Goal: Task Accomplishment & Management: Complete application form

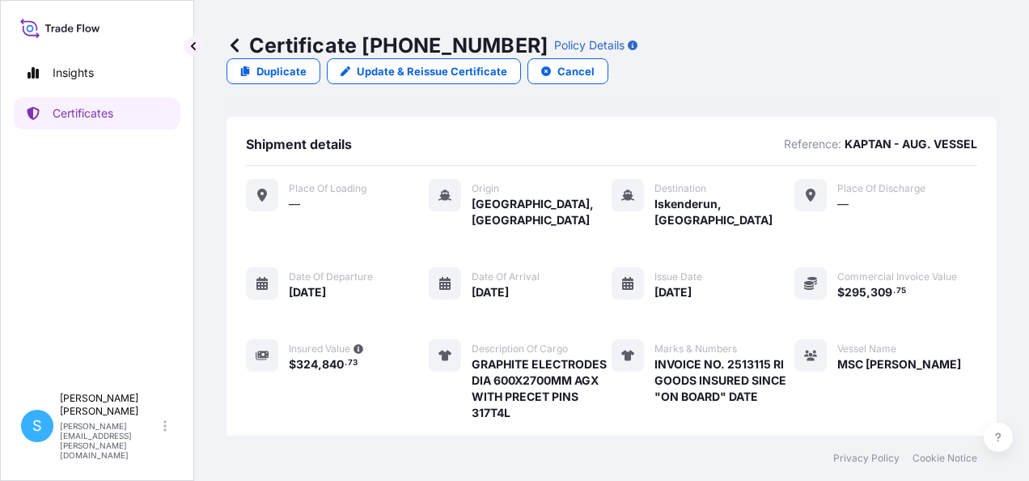
scroll to position [353, 0]
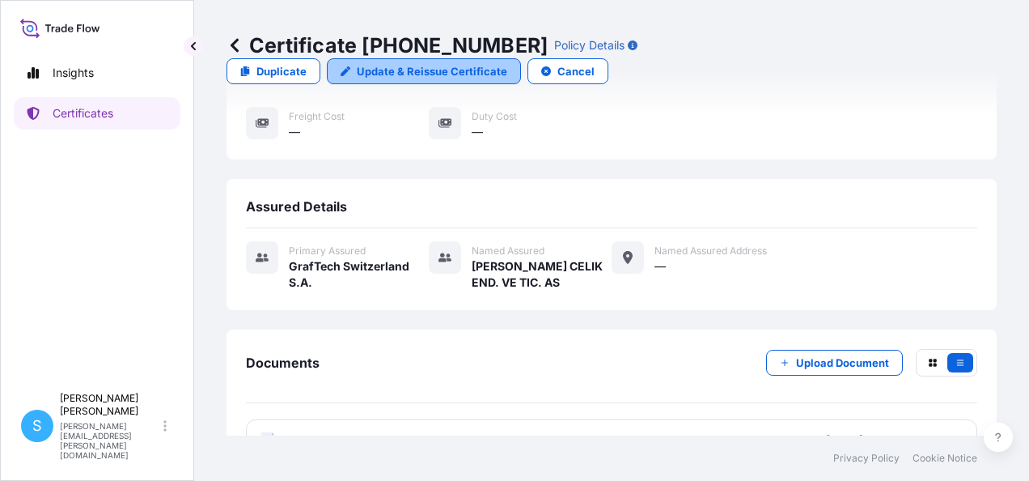
click at [507, 63] on p "Update & Reissue Certificate" at bounding box center [432, 71] width 150 height 16
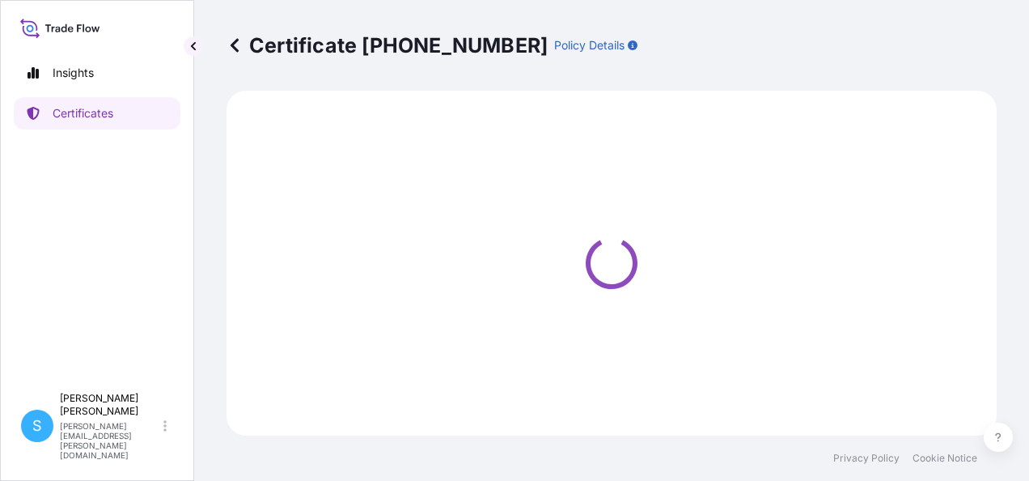
select select "Ocean Vessel"
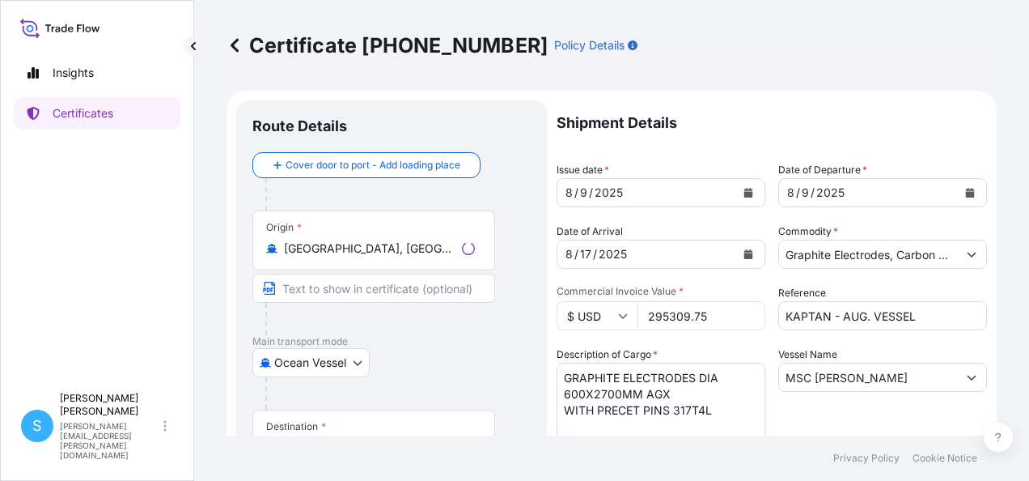
select select "31801"
click at [744, 189] on icon "Calendar" at bounding box center [748, 193] width 9 height 10
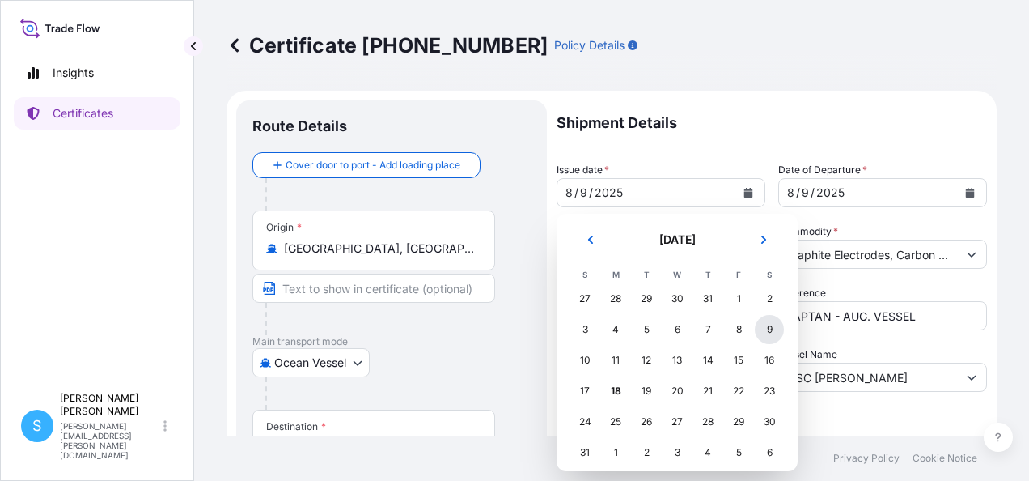
click at [765, 332] on div "9" at bounding box center [769, 329] width 29 height 29
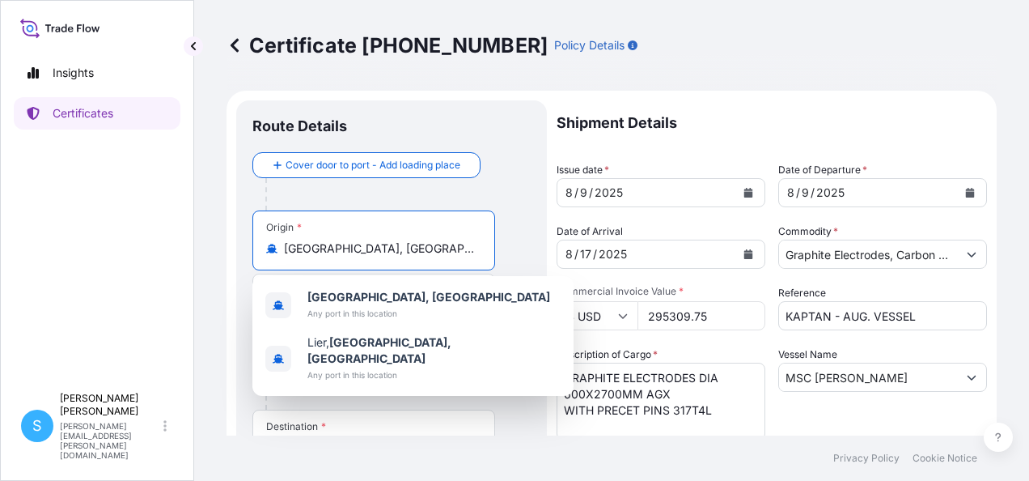
click at [319, 247] on input "[GEOGRAPHIC_DATA], [GEOGRAPHIC_DATA]" at bounding box center [379, 248] width 191 height 16
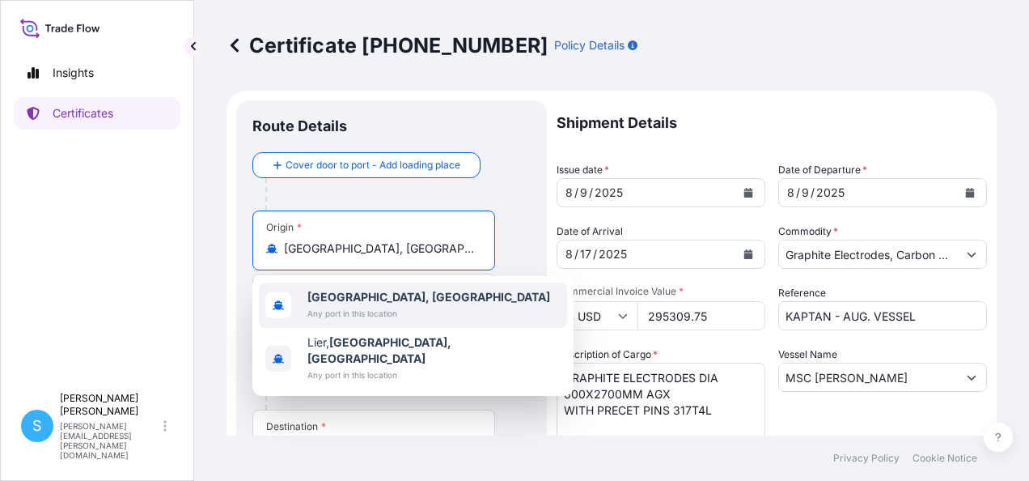
drag, startPoint x: 401, startPoint y: 254, endPoint x: 283, endPoint y: 244, distance: 118.5
click at [283, 244] on div "[GEOGRAPHIC_DATA], [GEOGRAPHIC_DATA]" at bounding box center [373, 248] width 215 height 16
click at [481, 307] on div "[GEOGRAPHIC_DATA], [GEOGRAPHIC_DATA] Any port in this location" at bounding box center [413, 304] width 308 height 45
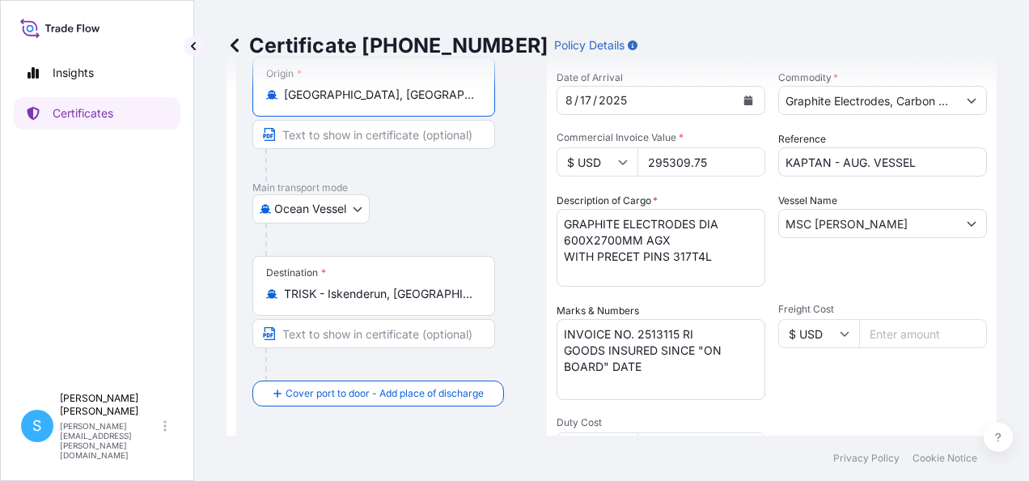
scroll to position [162, 0]
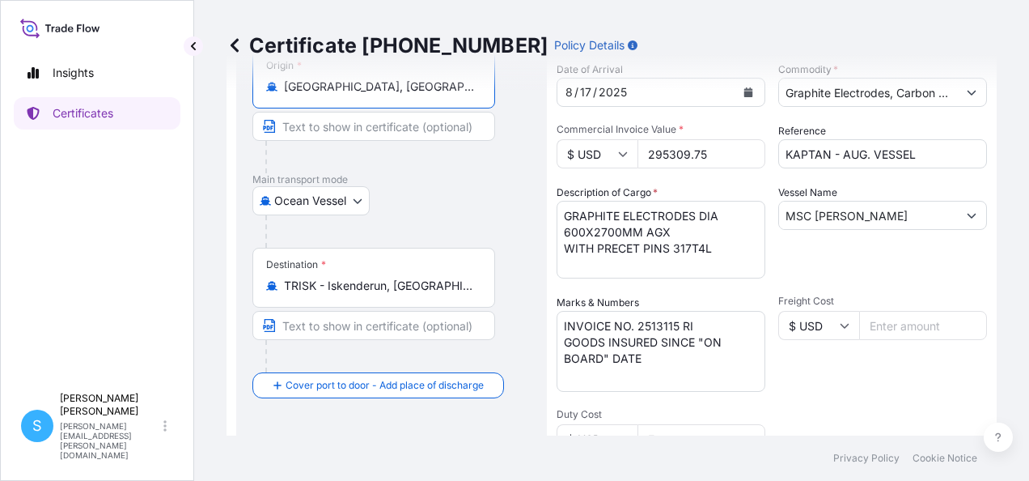
type input "[GEOGRAPHIC_DATA], [GEOGRAPHIC_DATA]"
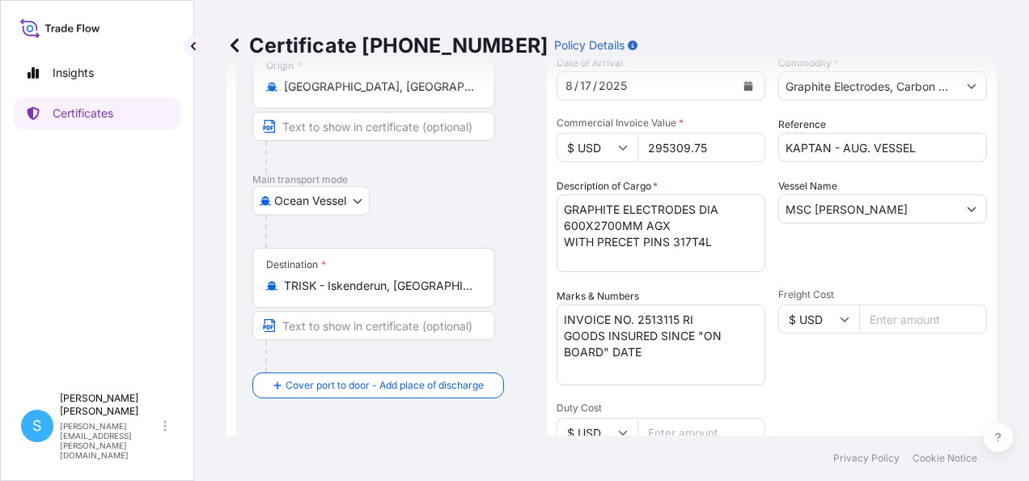
click at [338, 295] on div "Destination * TRISK - Iskenderun, [GEOGRAPHIC_DATA]" at bounding box center [373, 278] width 243 height 60
click at [338, 294] on input "TRISK - Iskenderun, [GEOGRAPHIC_DATA]" at bounding box center [379, 285] width 191 height 16
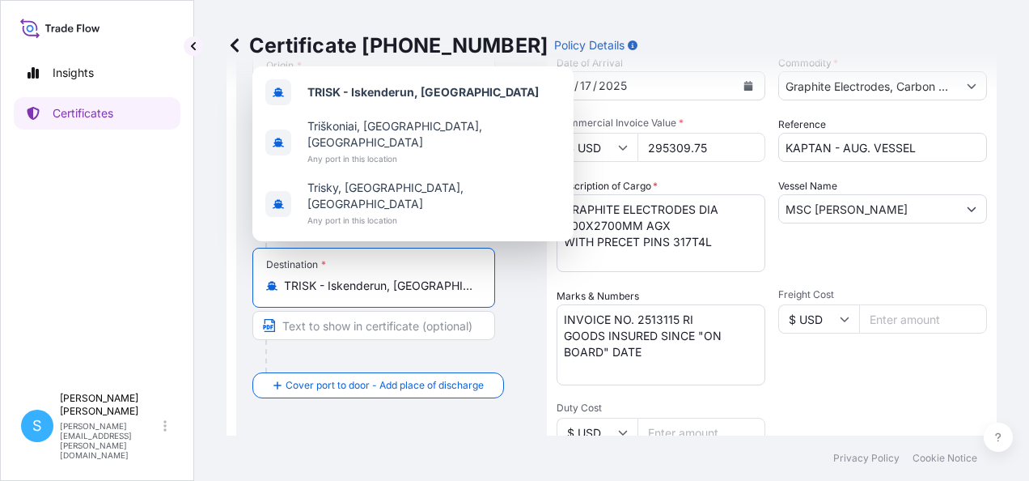
click at [432, 275] on div "Destination * TRISK - Iskenderun, [GEOGRAPHIC_DATA]" at bounding box center [373, 278] width 243 height 60
click at [432, 277] on input "TRISK - Iskenderun, [GEOGRAPHIC_DATA]" at bounding box center [379, 285] width 191 height 16
drag, startPoint x: 454, startPoint y: 285, endPoint x: 285, endPoint y: 283, distance: 169.1
click at [285, 283] on input "TRISK - Iskenderun, [GEOGRAPHIC_DATA]" at bounding box center [379, 285] width 191 height 16
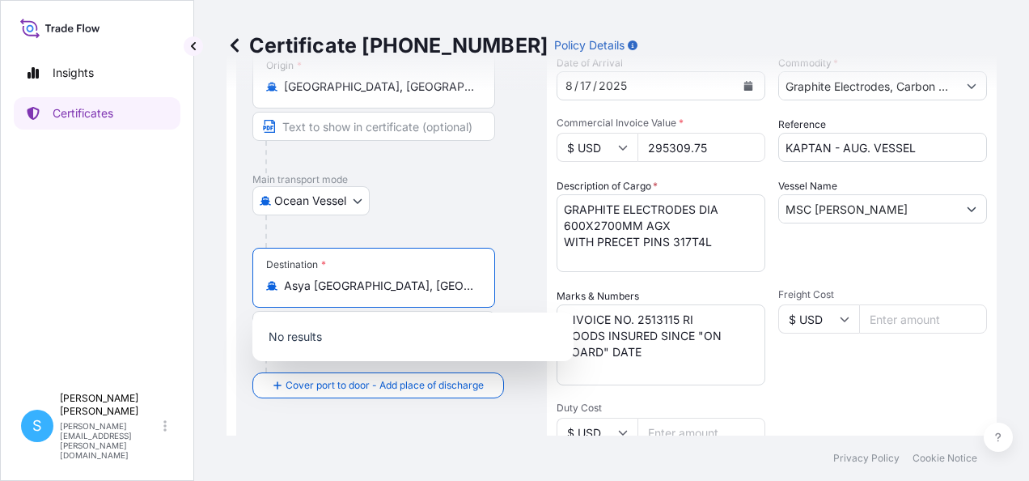
type input "TRISK - Iskenderun, [GEOGRAPHIC_DATA]"
click at [563, 232] on textarea "GRAPHITE ELECTRODES DIA 600X2700MM AGX WITH PRECET PINS 317T4L" at bounding box center [661, 233] width 209 height 78
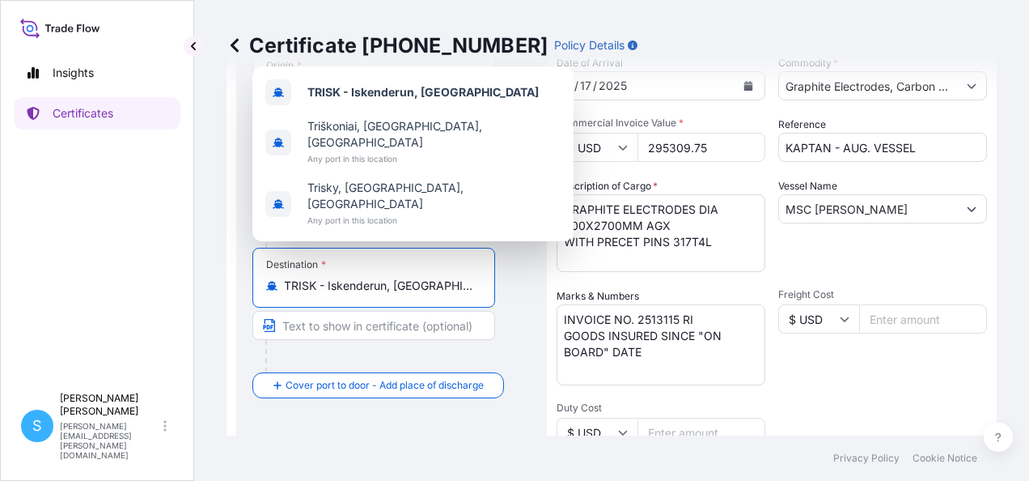
click at [437, 292] on input "TRISK - Iskenderun, [GEOGRAPHIC_DATA]" at bounding box center [379, 285] width 191 height 16
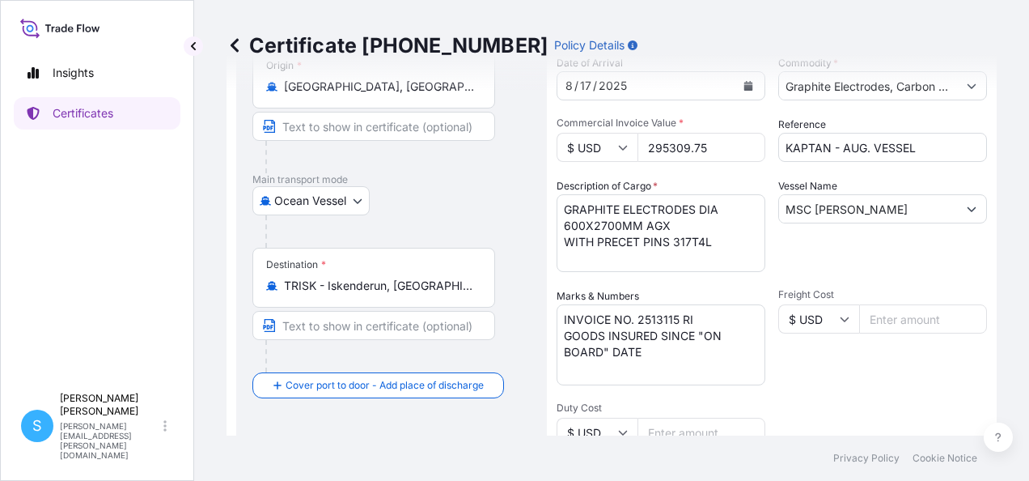
click at [526, 293] on div "Destination * TRISK - Iskenderun, [GEOGRAPHIC_DATA]" at bounding box center [391, 310] width 278 height 125
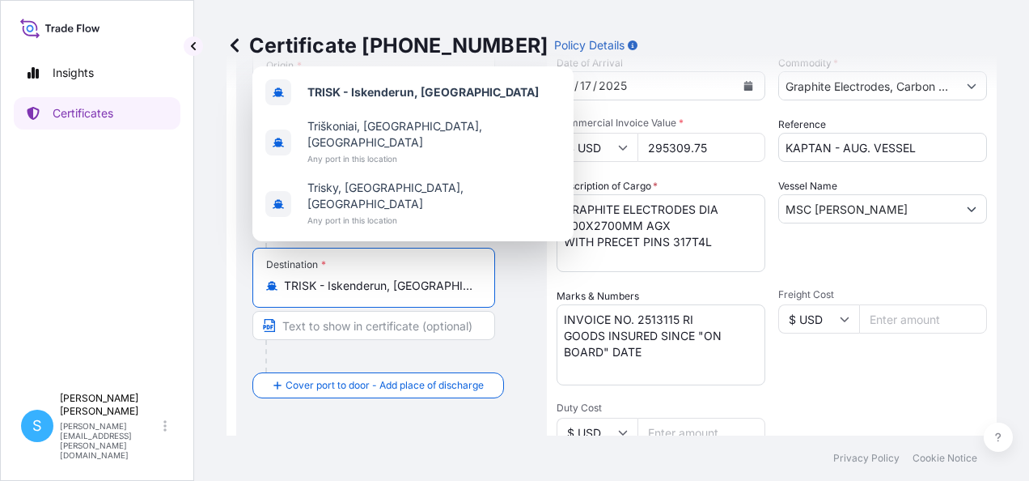
drag, startPoint x: 356, startPoint y: 284, endPoint x: 368, endPoint y: 281, distance: 12.6
click at [356, 283] on input "TRISK - Iskenderun, [GEOGRAPHIC_DATA]" at bounding box center [379, 285] width 191 height 16
drag, startPoint x: 456, startPoint y: 280, endPoint x: 286, endPoint y: 272, distance: 170.9
click at [286, 278] on input "TRISK - Iskenderun, [GEOGRAPHIC_DATA]" at bounding box center [379, 285] width 191 height 16
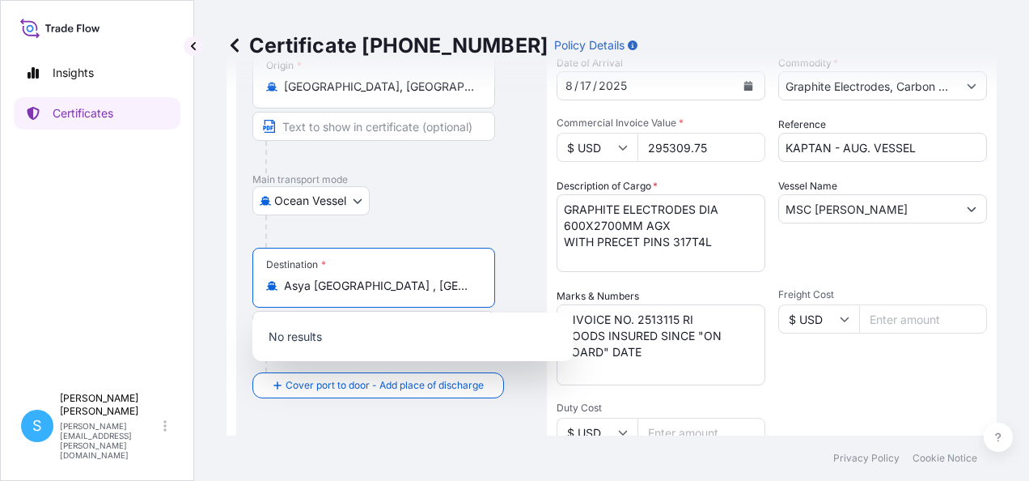
type input "TRISK - Iskenderun, [GEOGRAPHIC_DATA]"
click at [449, 218] on div at bounding box center [397, 231] width 265 height 32
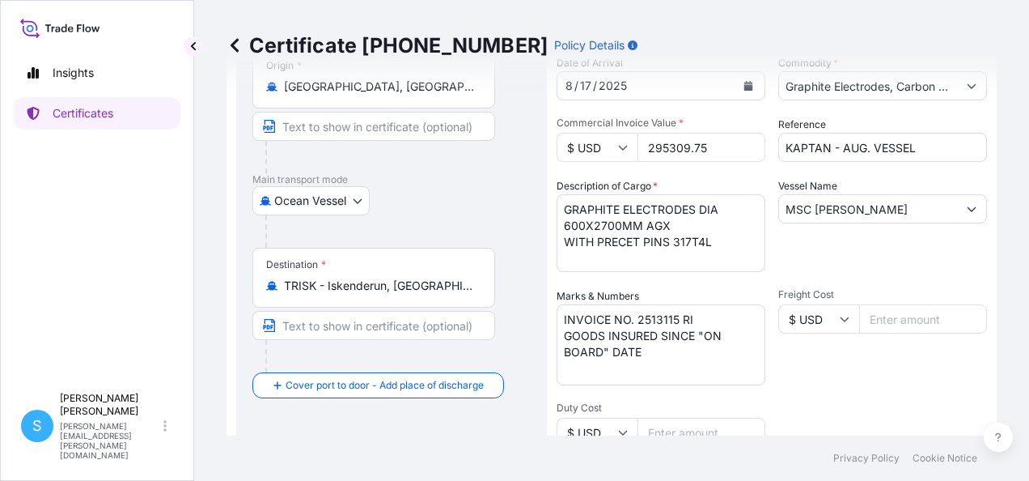
click at [434, 286] on input "TRISK - Iskenderun, [GEOGRAPHIC_DATA]" at bounding box center [379, 285] width 191 height 16
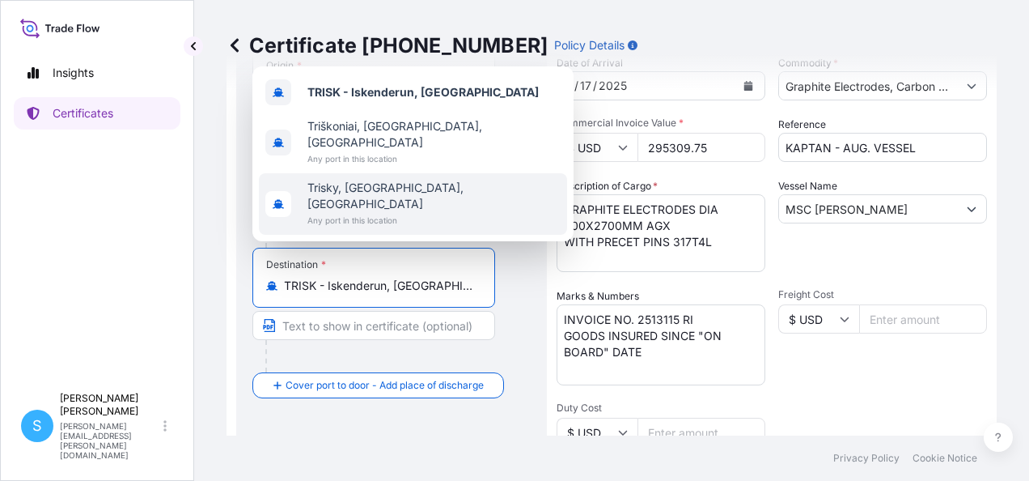
click at [516, 296] on div "Destination * TRISK - Iskenderun, [GEOGRAPHIC_DATA]" at bounding box center [391, 310] width 278 height 125
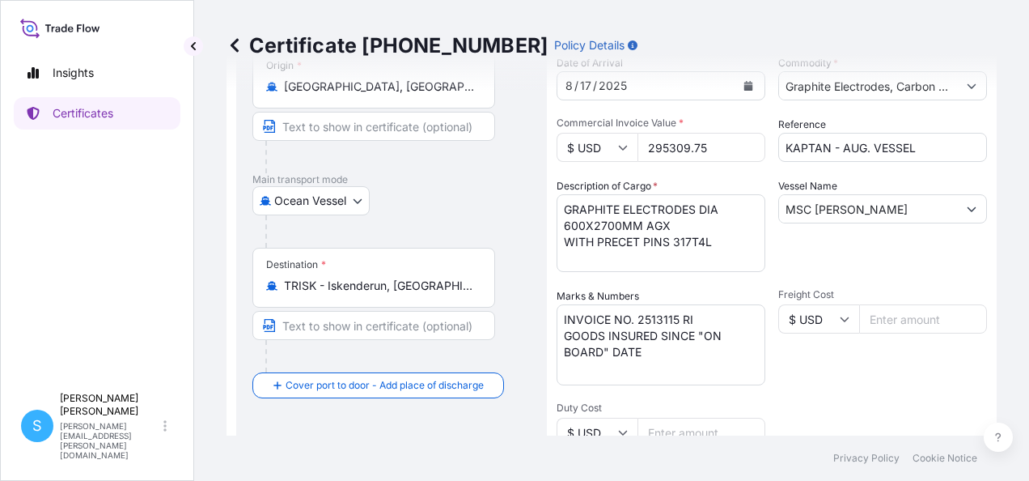
click at [406, 214] on div "Ocean Vessel Air Barge Road Ocean Vessel Ocean Vessel - On Deck Rail Ocean Vess…" at bounding box center [391, 200] width 278 height 29
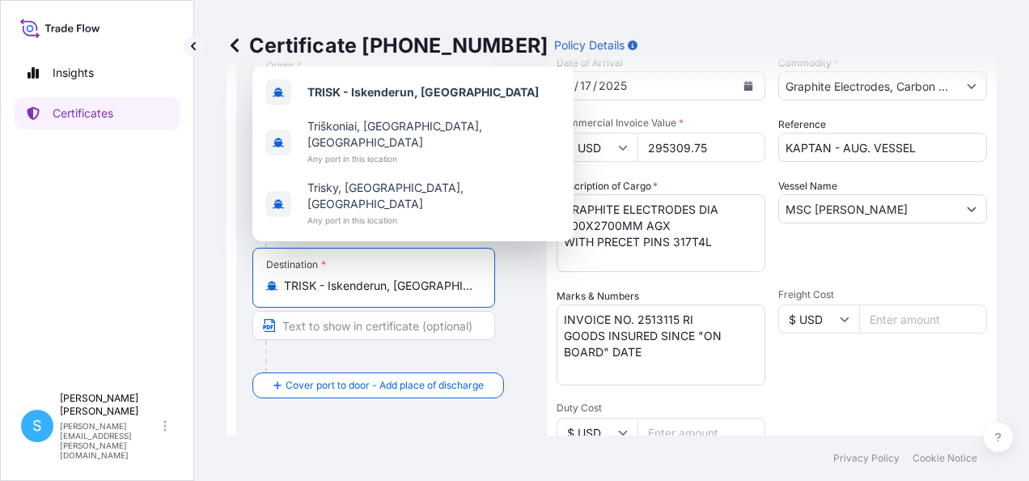
drag, startPoint x: 437, startPoint y: 286, endPoint x: 285, endPoint y: 277, distance: 152.3
click at [285, 277] on div "TRISK - Iskenderun, [GEOGRAPHIC_DATA]" at bounding box center [373, 285] width 215 height 16
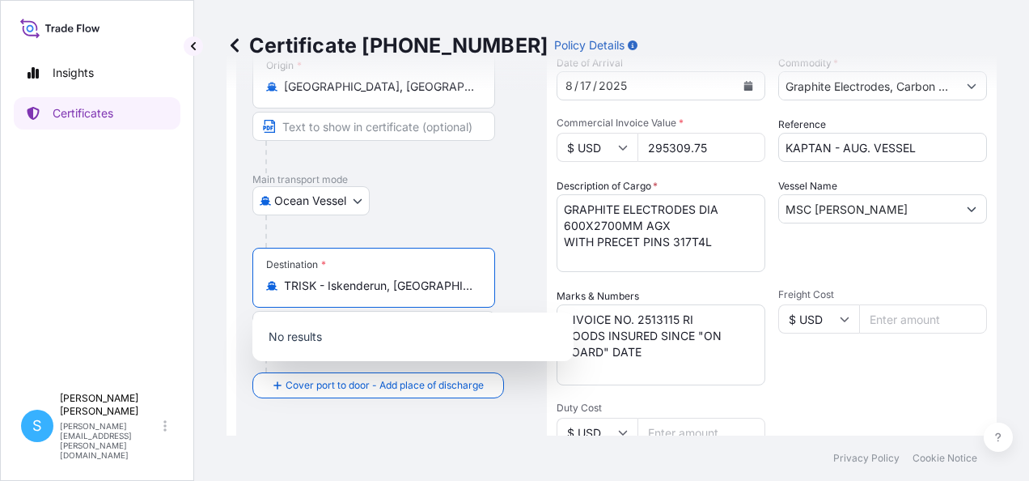
click at [510, 251] on div "Destination * TRISK - Iskenderun, [GEOGRAPHIC_DATA]" at bounding box center [391, 310] width 278 height 125
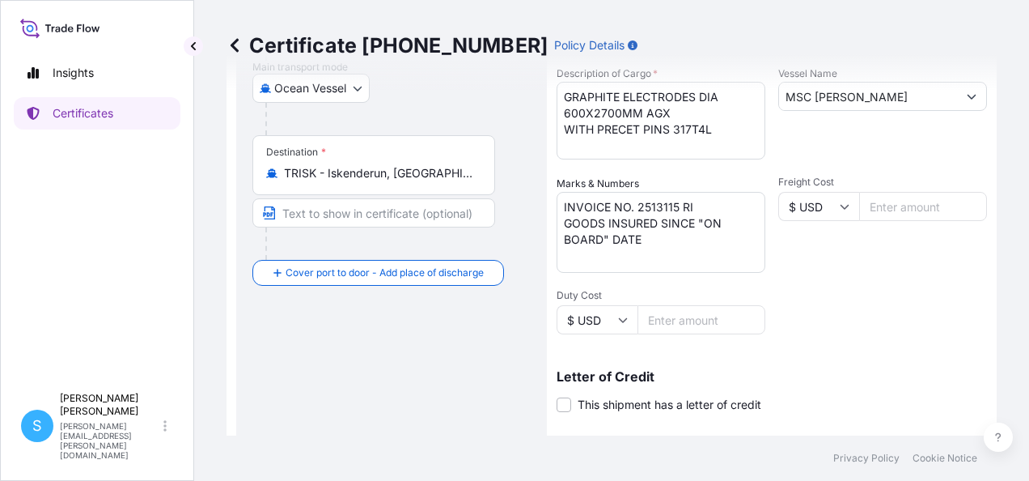
scroll to position [167, 0]
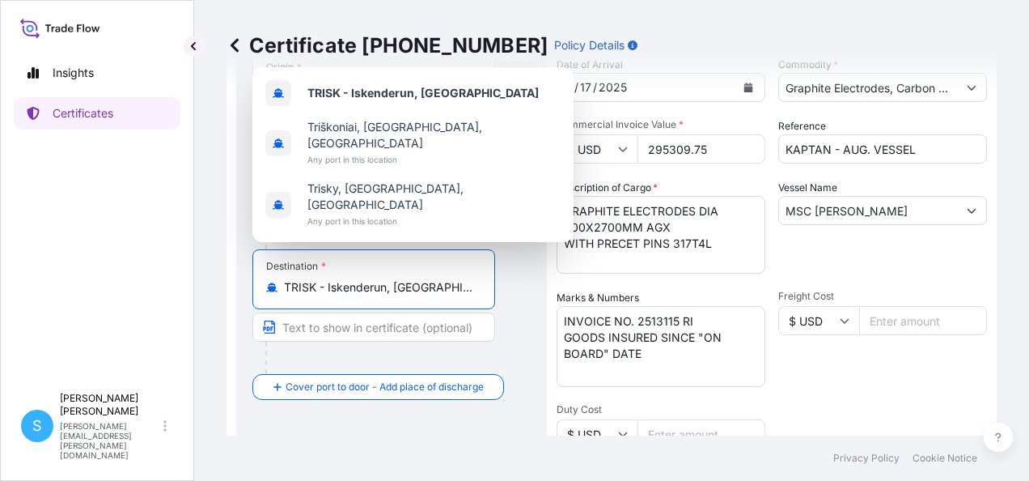
drag, startPoint x: 453, startPoint y: 290, endPoint x: 307, endPoint y: 273, distance: 146.5
click at [294, 280] on input "TRISK - Iskenderun, [GEOGRAPHIC_DATA]" at bounding box center [379, 287] width 191 height 16
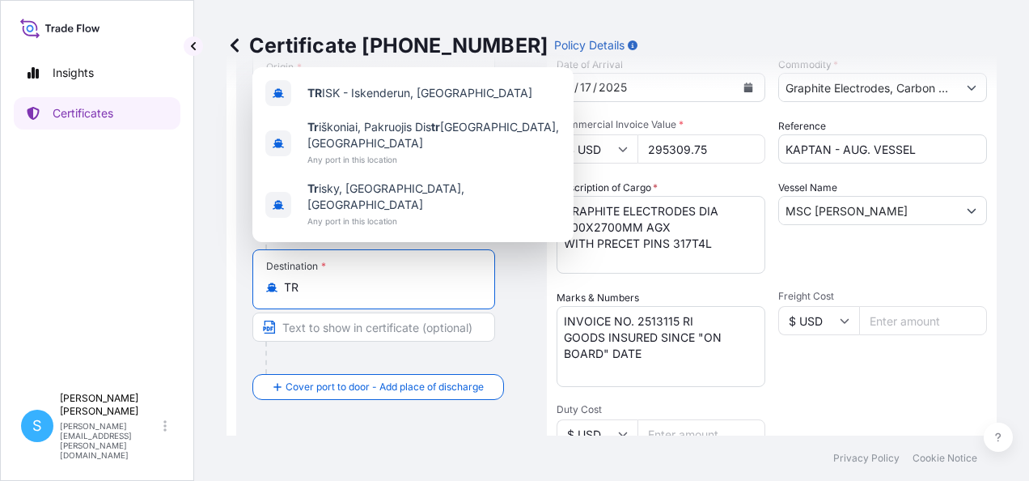
type input "T"
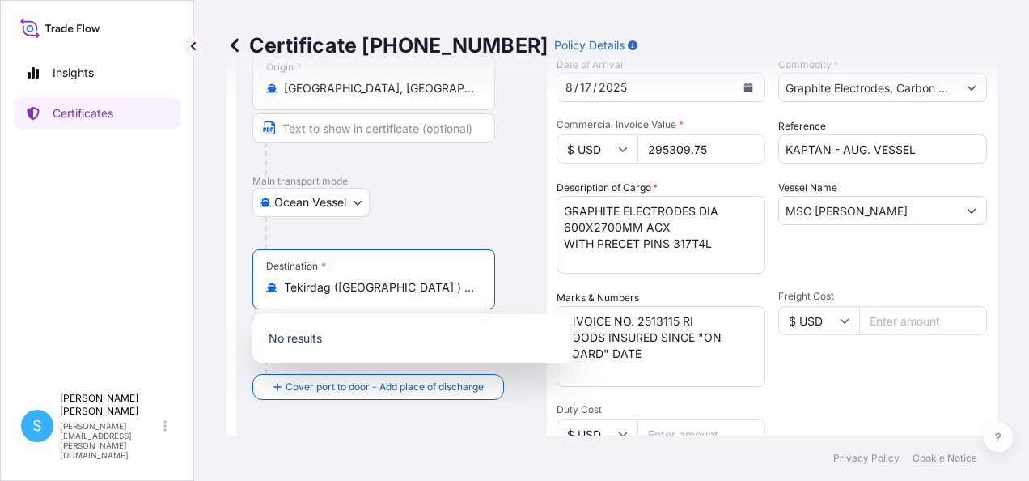
type input "TRISK - Iskenderun, [GEOGRAPHIC_DATA]"
click at [485, 205] on div "Ocean Vessel Air Barge Road Ocean Vessel Ocean Vessel - On Deck Rail Ocean Vess…" at bounding box center [391, 202] width 278 height 29
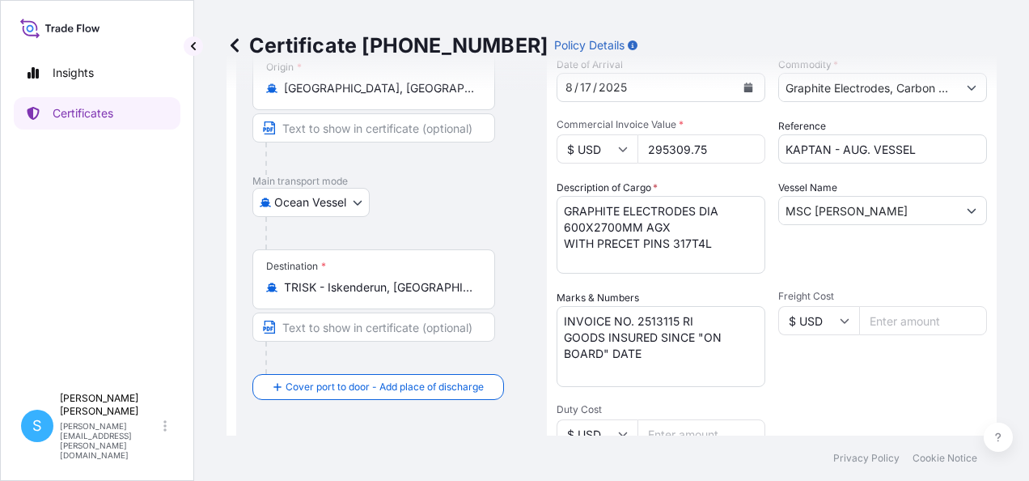
click at [435, 287] on input "TRISK - Iskenderun, [GEOGRAPHIC_DATA]" at bounding box center [379, 287] width 191 height 16
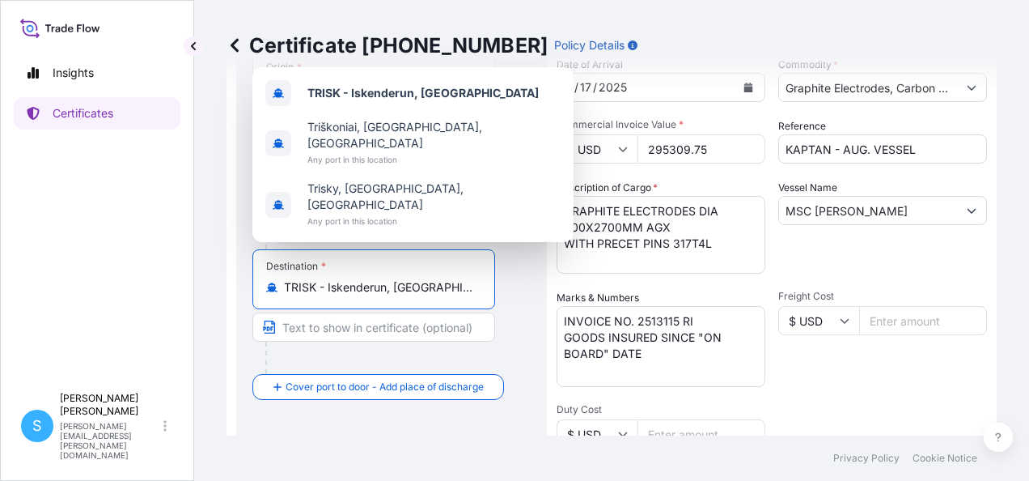
drag, startPoint x: 419, startPoint y: 277, endPoint x: 278, endPoint y: 274, distance: 140.8
click at [278, 275] on div "Destination * TRISK - Iskenderun, [GEOGRAPHIC_DATA]" at bounding box center [373, 279] width 243 height 60
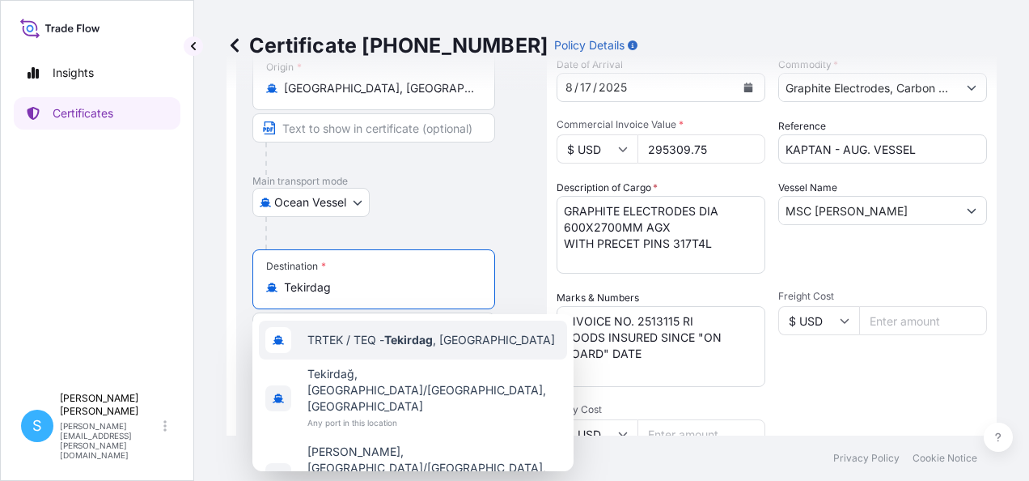
click at [435, 350] on div "TRTEK / TEQ - Tekirdag , [GEOGRAPHIC_DATA]" at bounding box center [413, 339] width 308 height 39
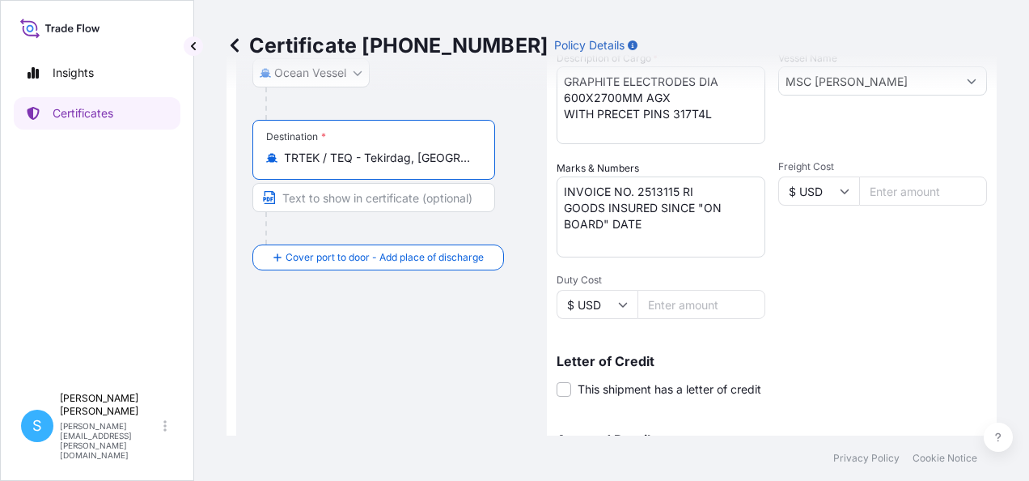
scroll to position [490, 0]
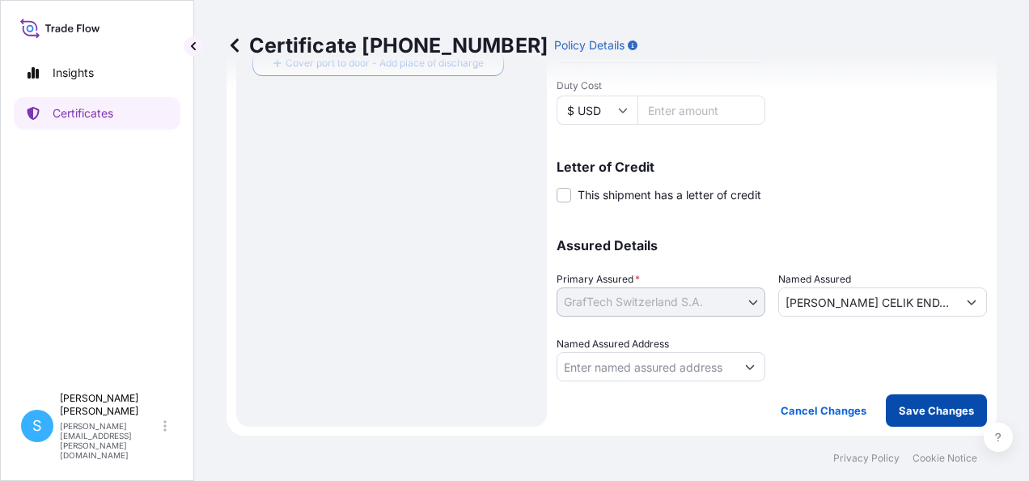
type input "TRTEK / TEQ - Tekirdag, [GEOGRAPHIC_DATA]"
click at [932, 409] on p "Save Changes" at bounding box center [936, 410] width 75 height 16
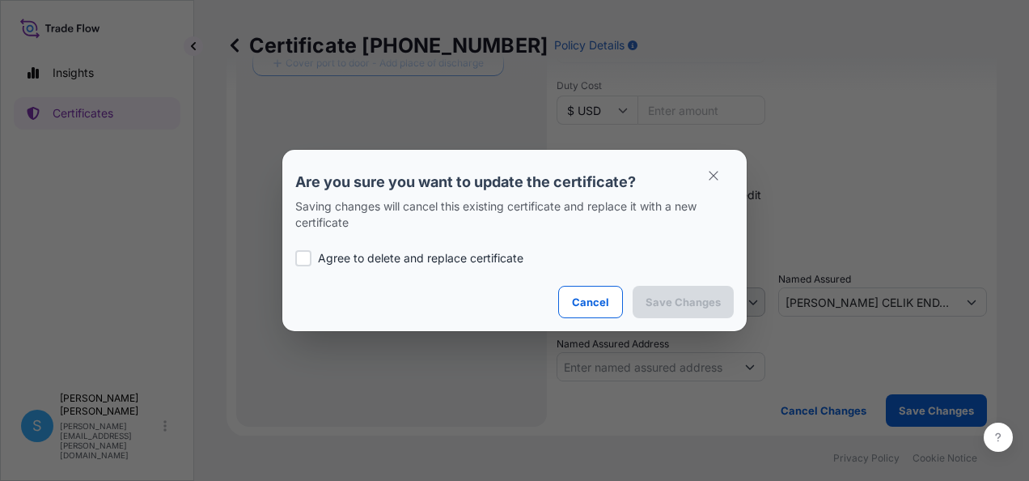
click at [306, 256] on div at bounding box center [303, 258] width 16 height 16
checkbox input "true"
click at [696, 306] on p "Save Changes" at bounding box center [683, 302] width 75 height 16
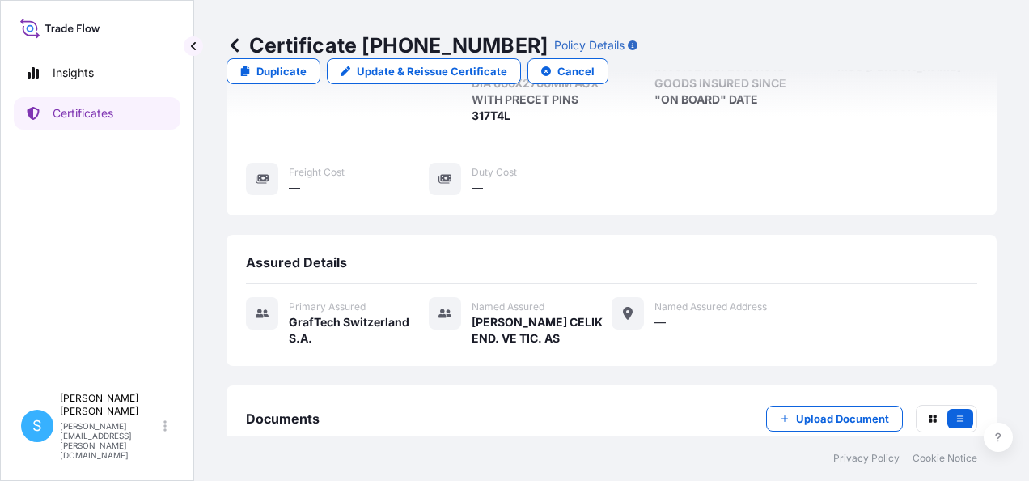
scroll to position [353, 0]
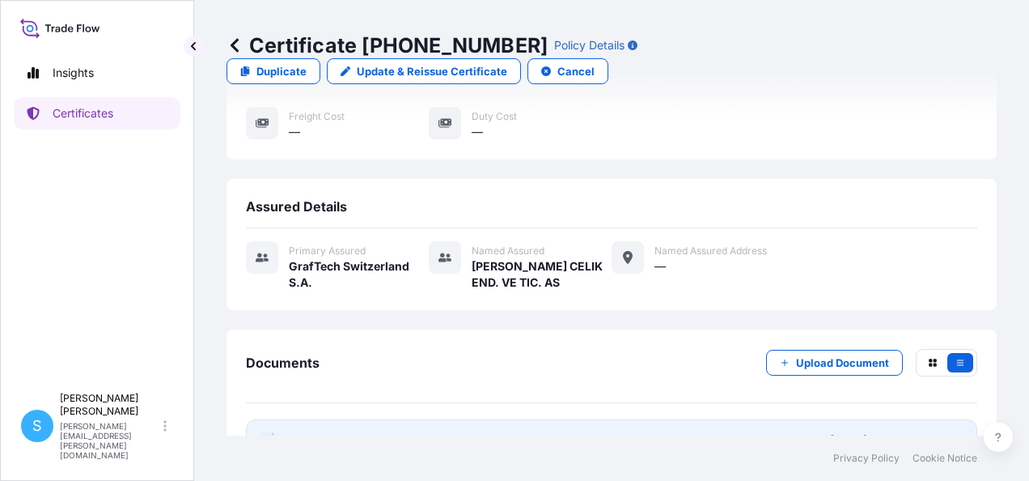
click at [291, 432] on span "Certificate" at bounding box center [318, 440] width 58 height 16
